Goal: Information Seeking & Learning: Learn about a topic

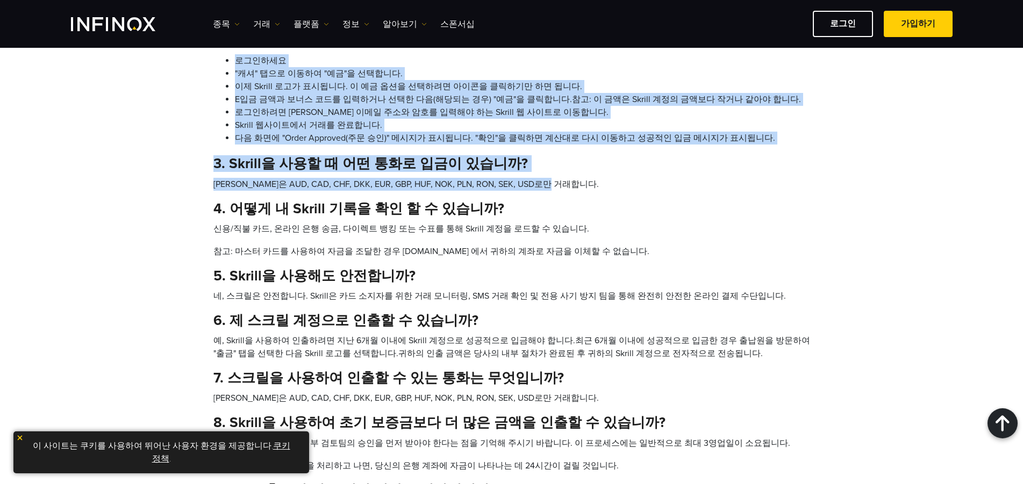
scroll to position [699, 0]
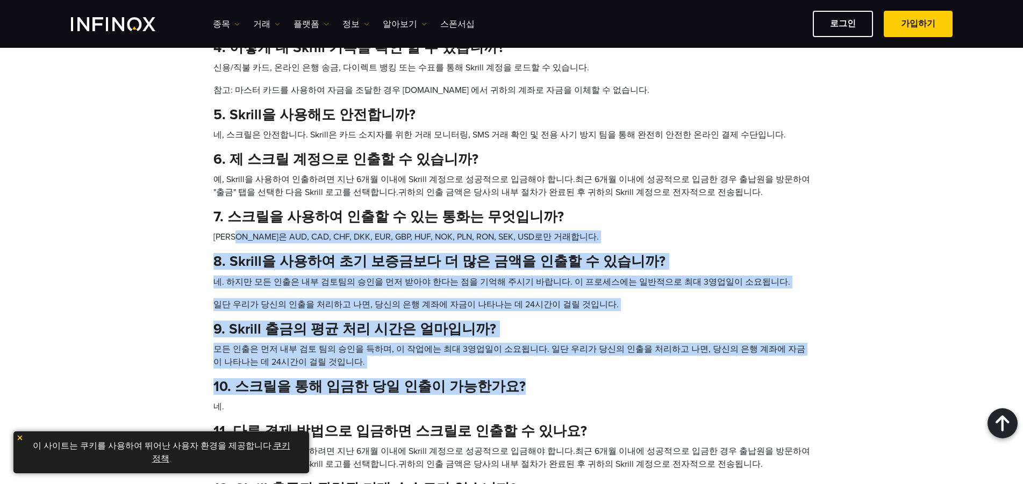
drag, startPoint x: 229, startPoint y: 238, endPoint x: 547, endPoint y: 378, distance: 347.2
click at [547, 378] on div "1. Skrill이란? Skrill은 유효한 이메일 주소를 가진 고객이 온라인으로 실시간으로 안전하고 비용 효율적으로 결제를 주고받을 수 있도…" at bounding box center [511, 151] width 597 height 818
click at [548, 377] on div "1. Skrill이란? Skrill은 유효한 이메일 주소를 가진 고객이 온라인으로 실시간으로 안전하고 비용 효율적으로 결제를 주고받을 수 있도…" at bounding box center [511, 151] width 597 height 818
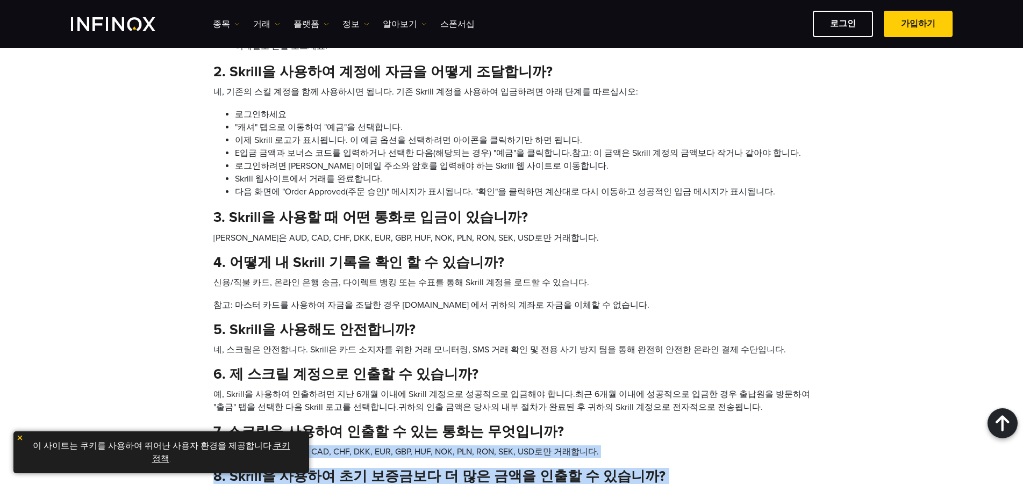
scroll to position [430, 0]
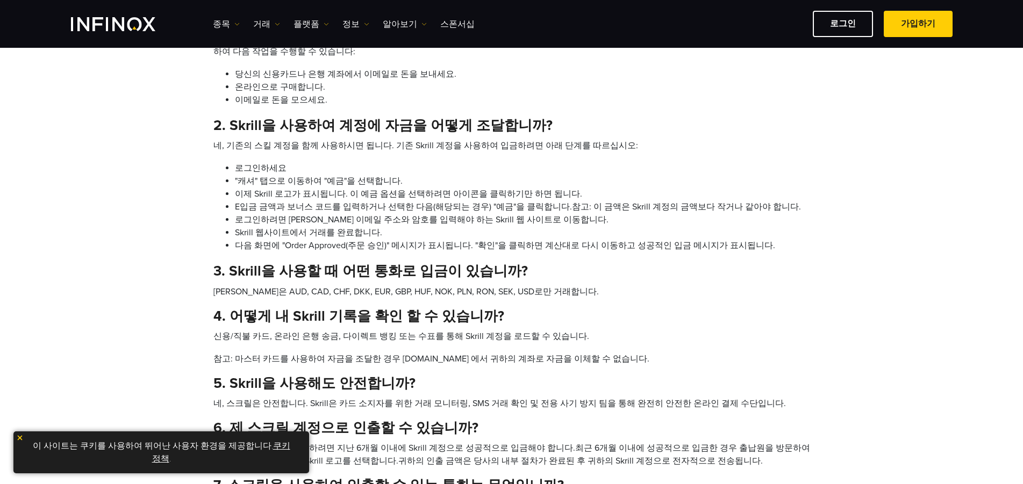
click at [251, 26] on ul "종목 종목" at bounding box center [344, 24] width 262 height 13
click at [258, 25] on link "거래" at bounding box center [266, 24] width 27 height 13
click at [310, 26] on link "플랫폼" at bounding box center [310, 24] width 35 height 13
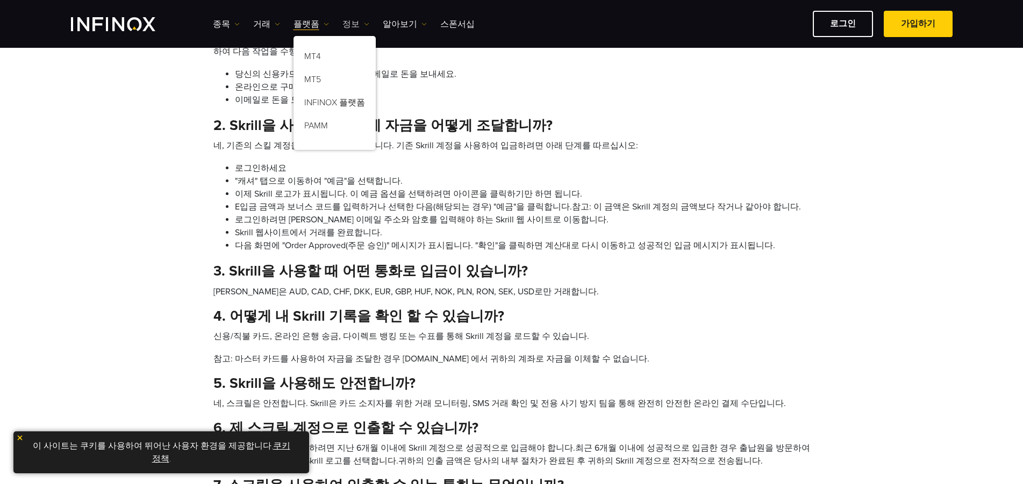
click at [351, 23] on link "정보" at bounding box center [355, 24] width 27 height 13
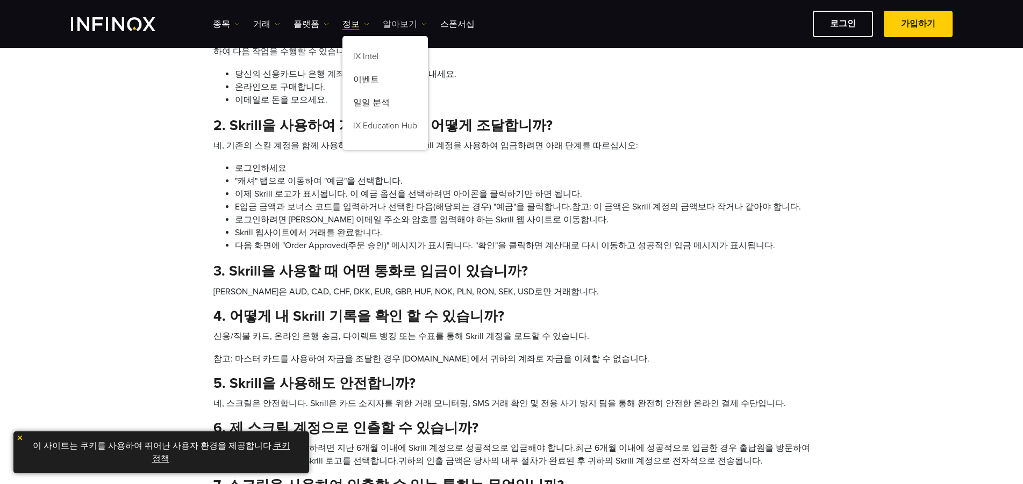
click at [384, 23] on link "알아보기" at bounding box center [405, 24] width 44 height 13
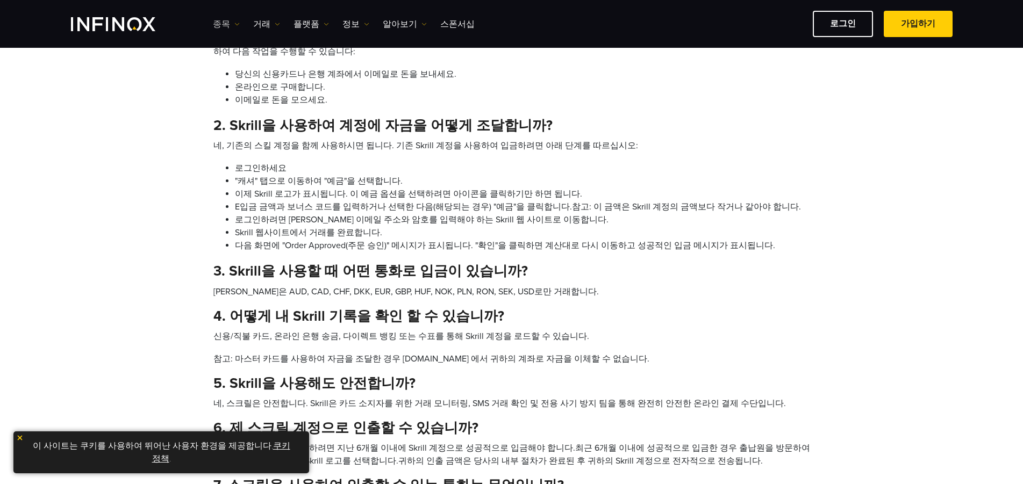
click at [220, 25] on link "종목" at bounding box center [226, 24] width 27 height 13
click at [238, 56] on link "종목" at bounding box center [242, 58] width 58 height 23
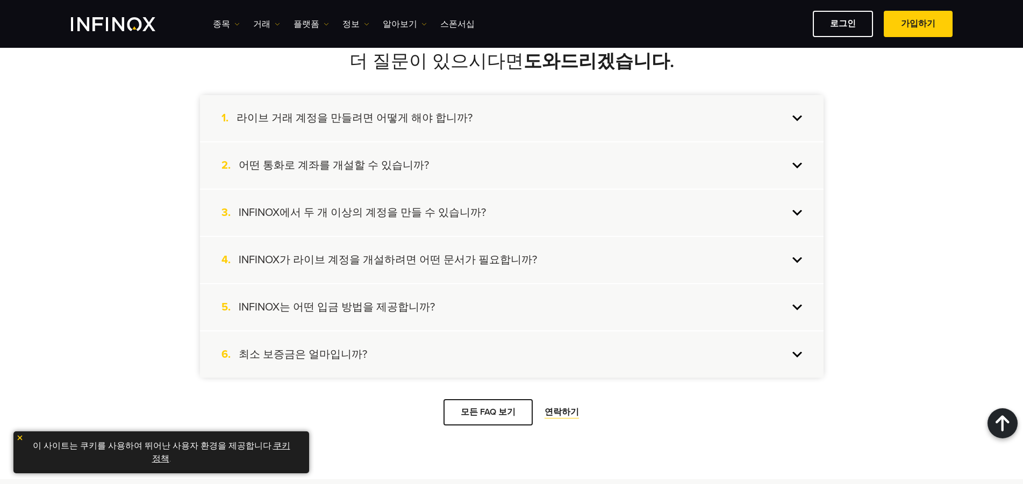
scroll to position [1021, 0]
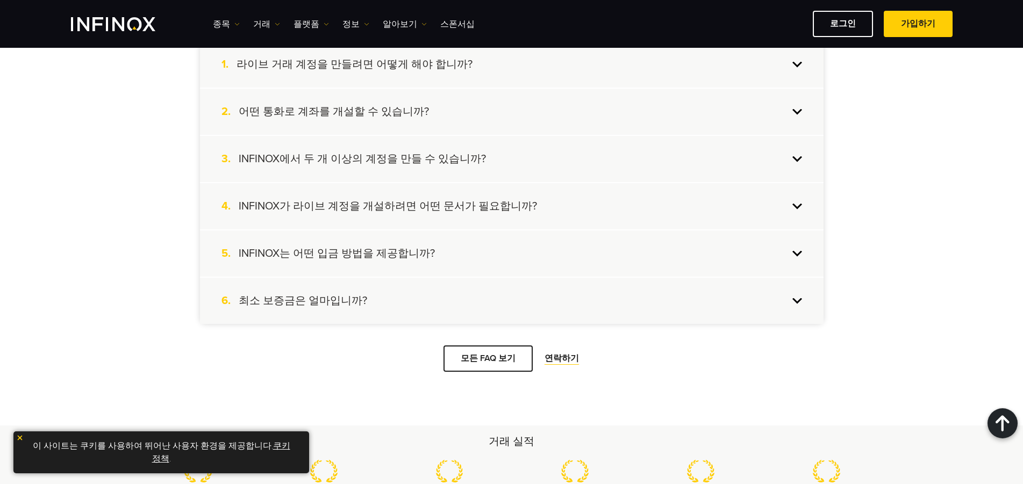
click at [373, 117] on h4 "어떤 통화로 계좌를 개설할 수 있습니까?" at bounding box center [334, 112] width 190 height 14
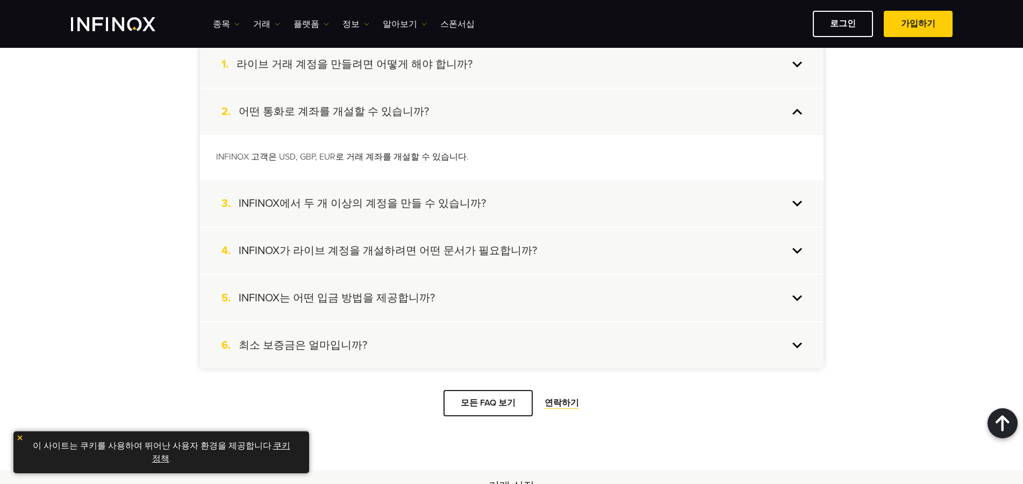
click at [396, 111] on h4 "어떤 통화로 계좌를 개설할 수 있습니까?" at bounding box center [334, 112] width 190 height 14
